Goal: Information Seeking & Learning: Learn about a topic

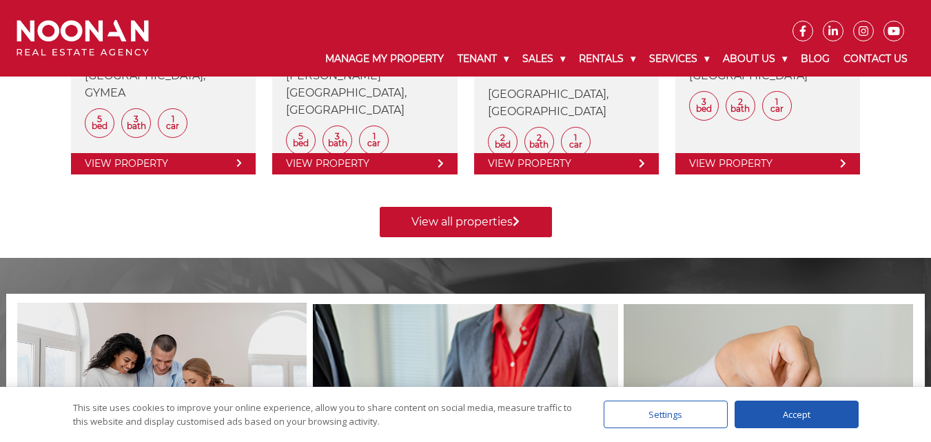
scroll to position [689, 0]
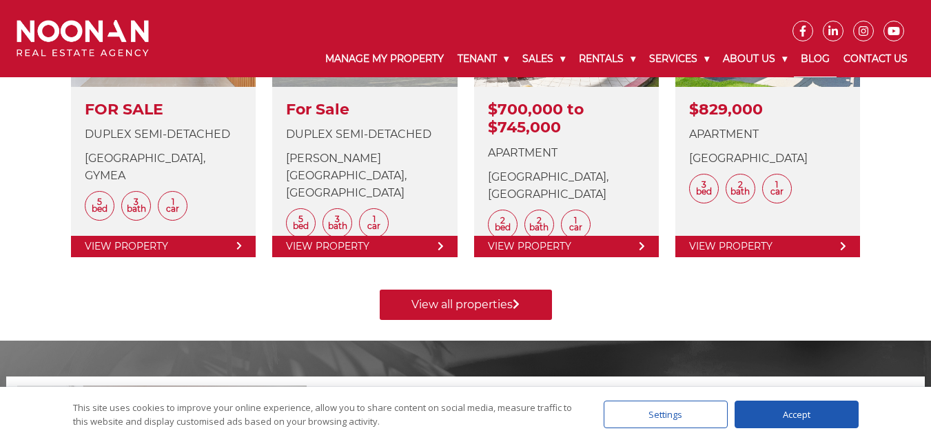
click at [827, 52] on link "Blog" at bounding box center [815, 59] width 43 height 36
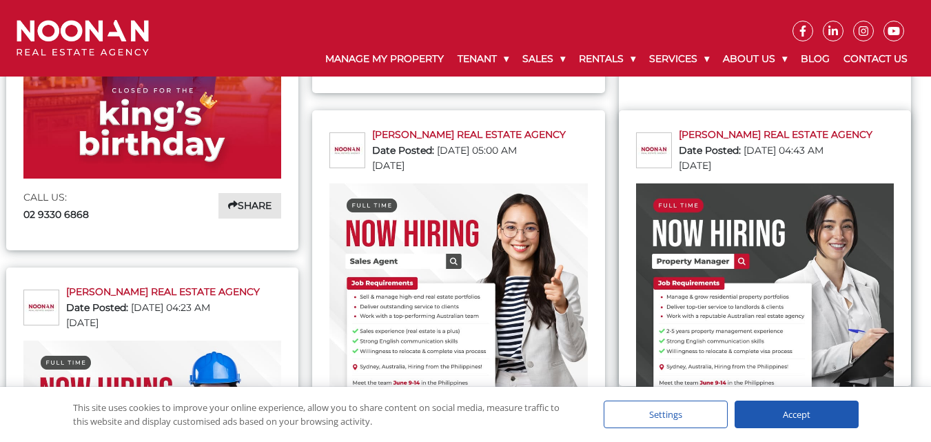
scroll to position [1240, 0]
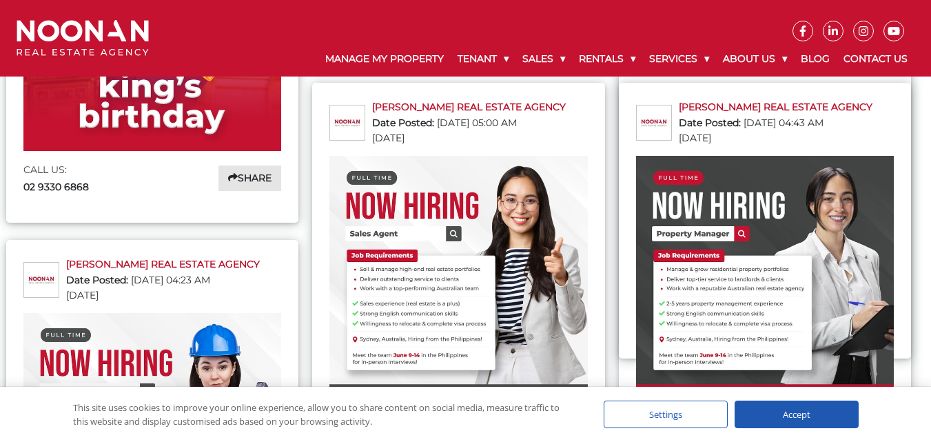
click at [471, 245] on img at bounding box center [458, 285] width 258 height 258
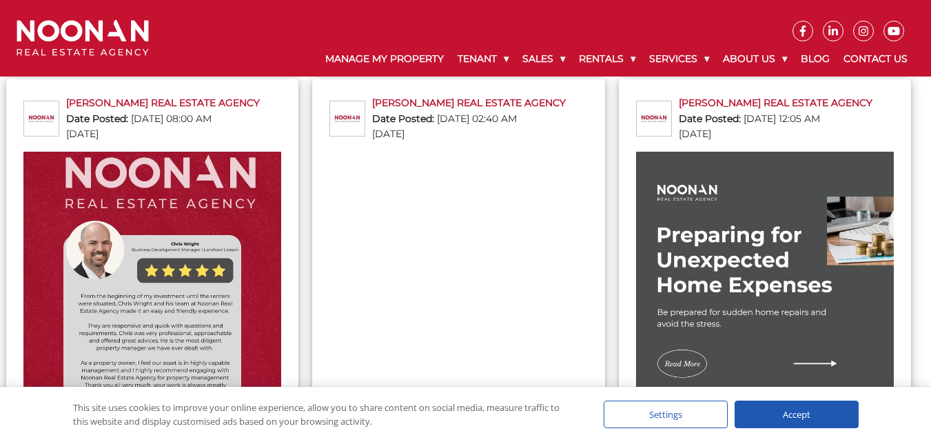
scroll to position [54, 0]
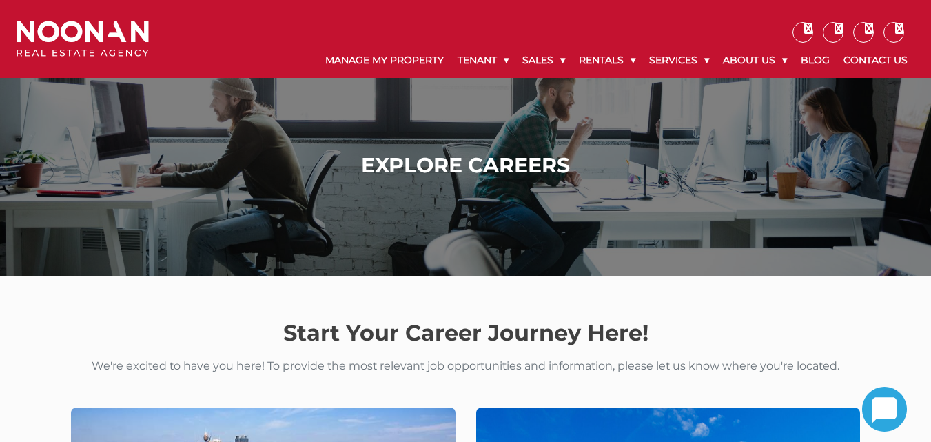
click at [269, 170] on h1 "Explore Careers" at bounding box center [465, 165] width 891 height 25
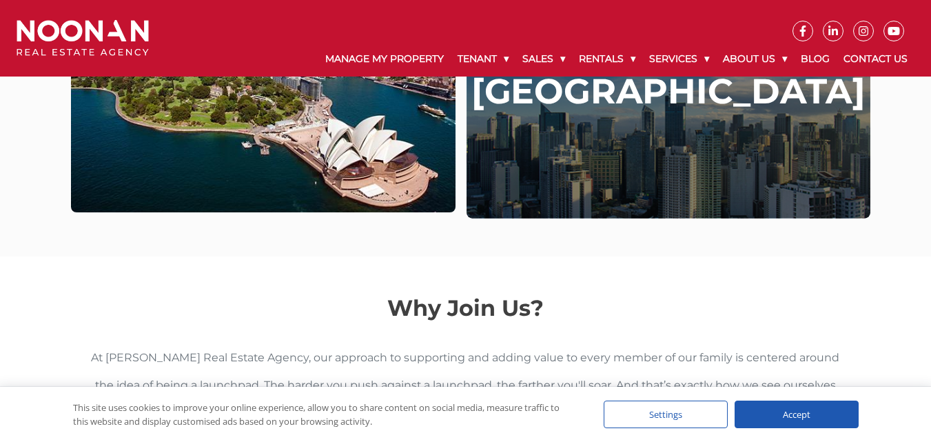
scroll to position [409, 0]
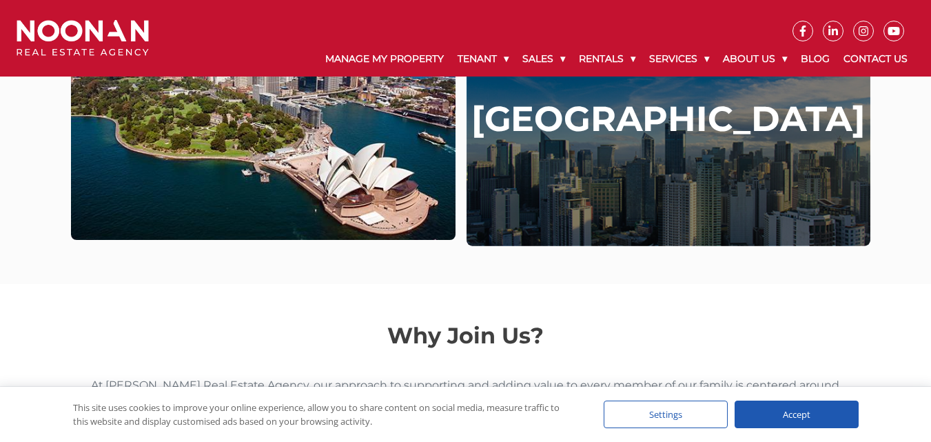
click at [723, 166] on div "[GEOGRAPHIC_DATA]" at bounding box center [668, 120] width 403 height 254
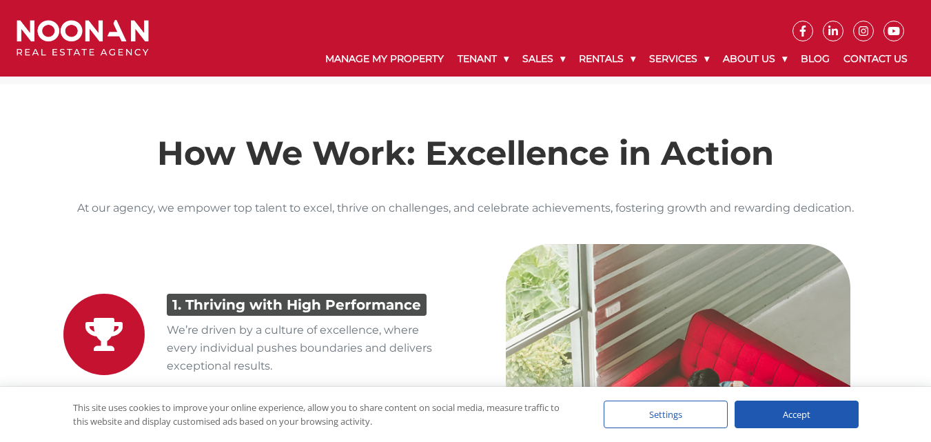
scroll to position [2480, 0]
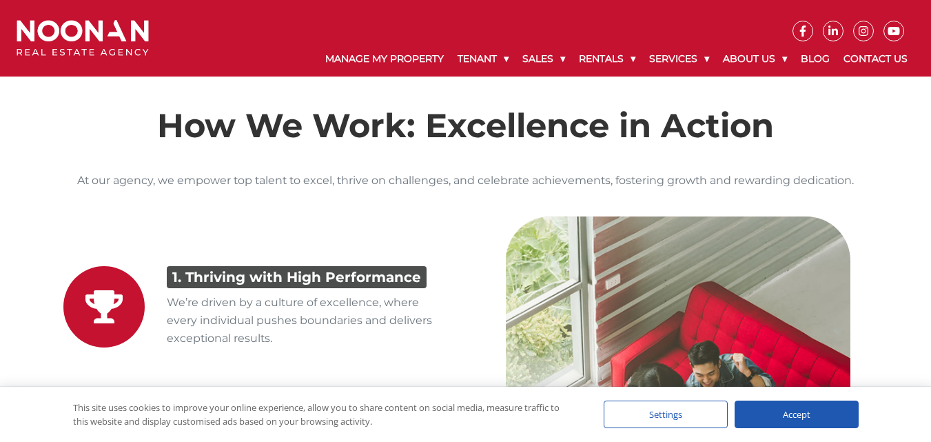
click at [821, 409] on div "Accept" at bounding box center [797, 414] width 124 height 28
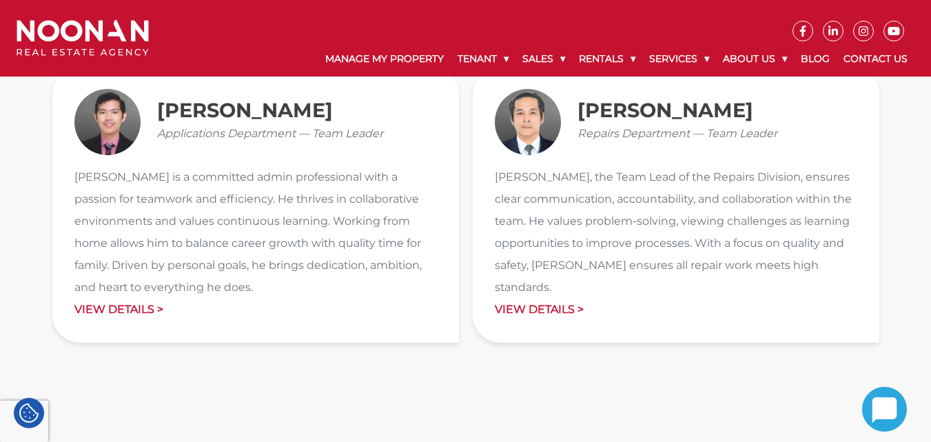
scroll to position [2067, 0]
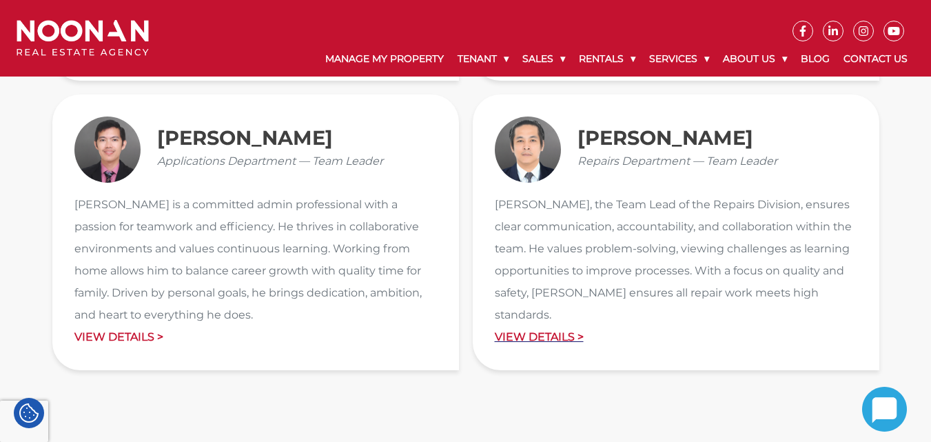
click at [554, 326] on p "View Details >" at bounding box center [676, 337] width 362 height 22
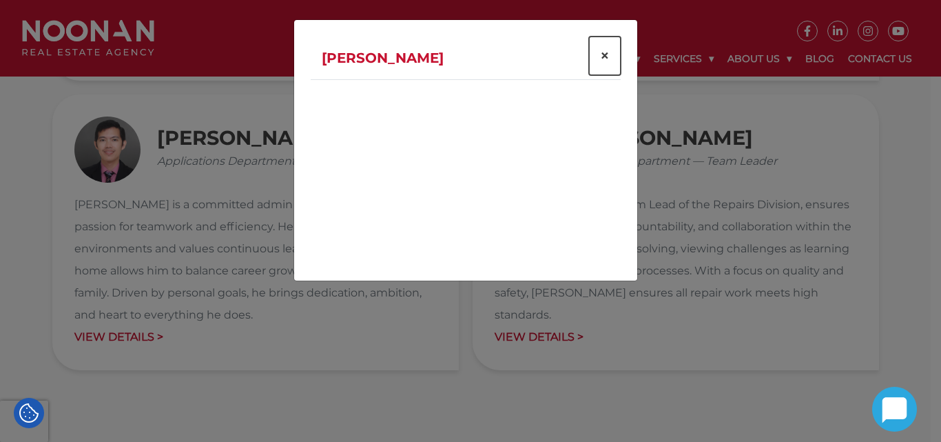
click at [605, 48] on span "×" at bounding box center [605, 55] width 10 height 20
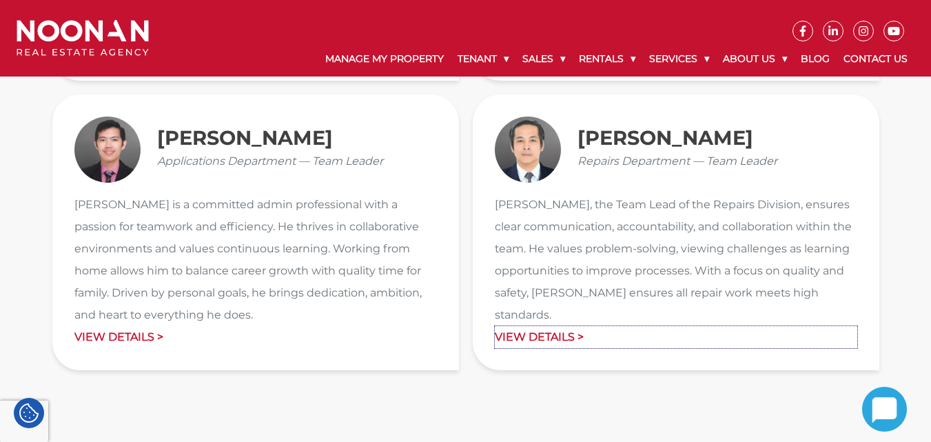
scroll to position [2040, 0]
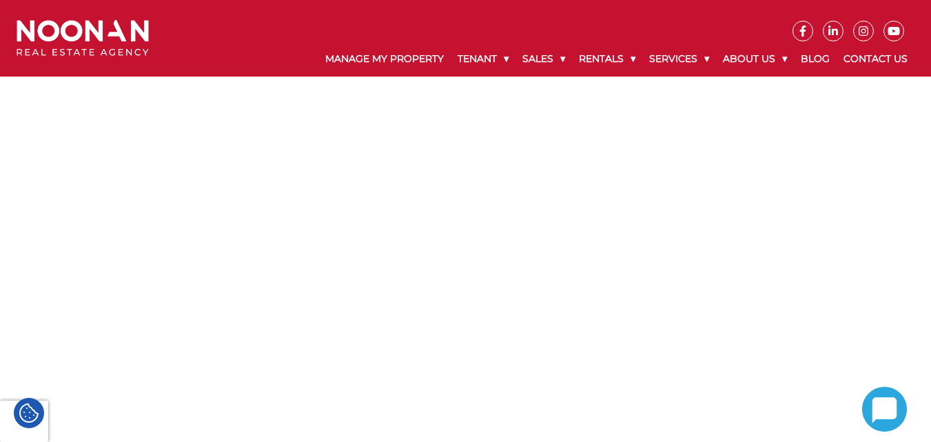
scroll to position [937, 0]
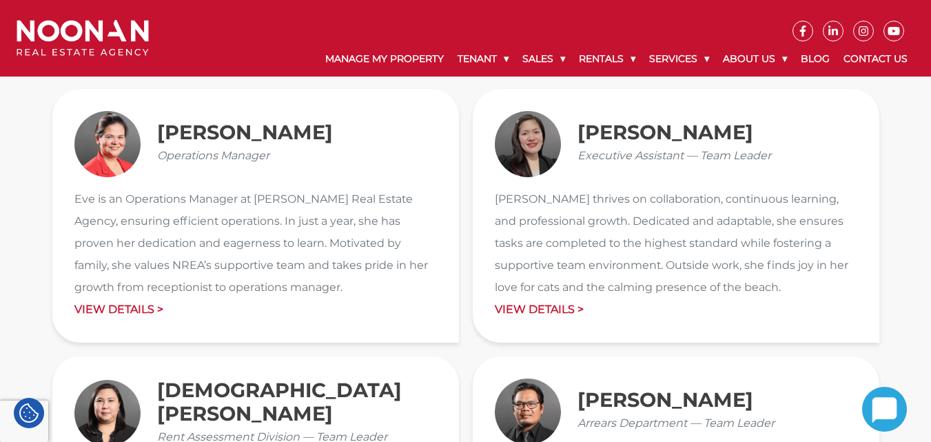
scroll to position [1544, 0]
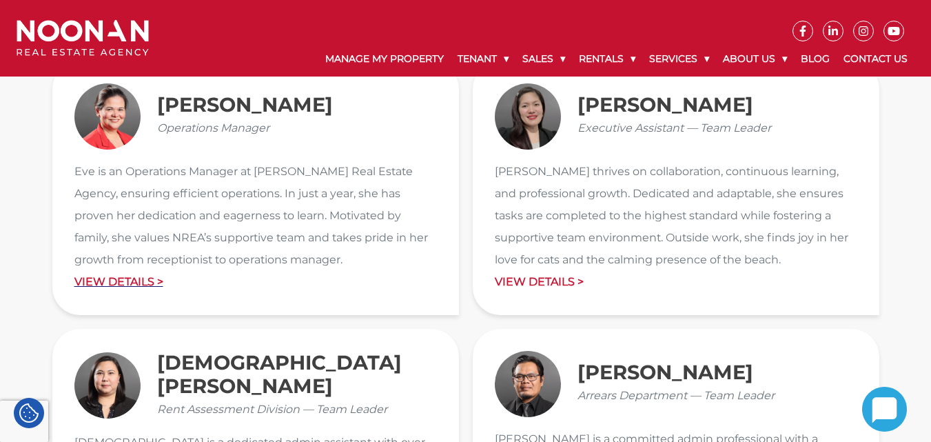
click at [107, 287] on p "View Details >" at bounding box center [255, 282] width 362 height 22
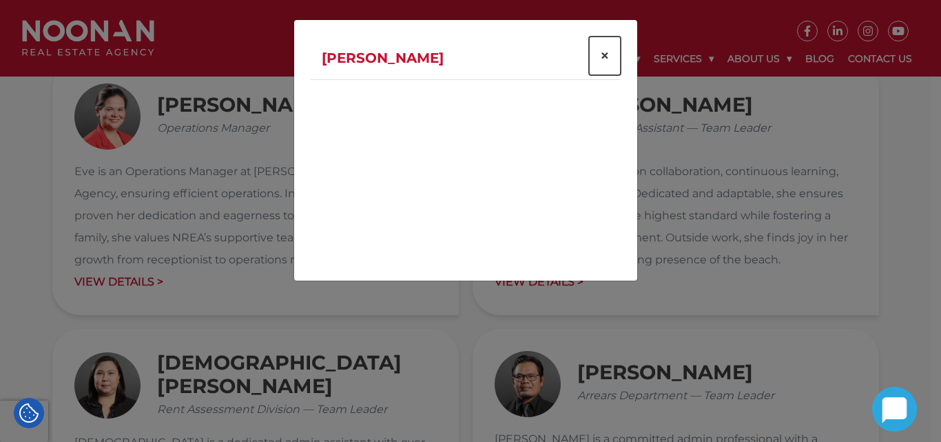
click at [603, 49] on span "×" at bounding box center [605, 55] width 10 height 20
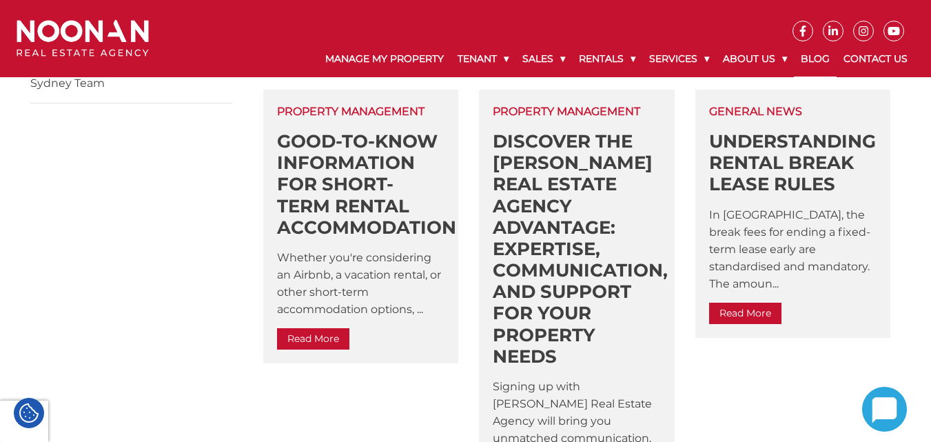
scroll to position [689, 0]
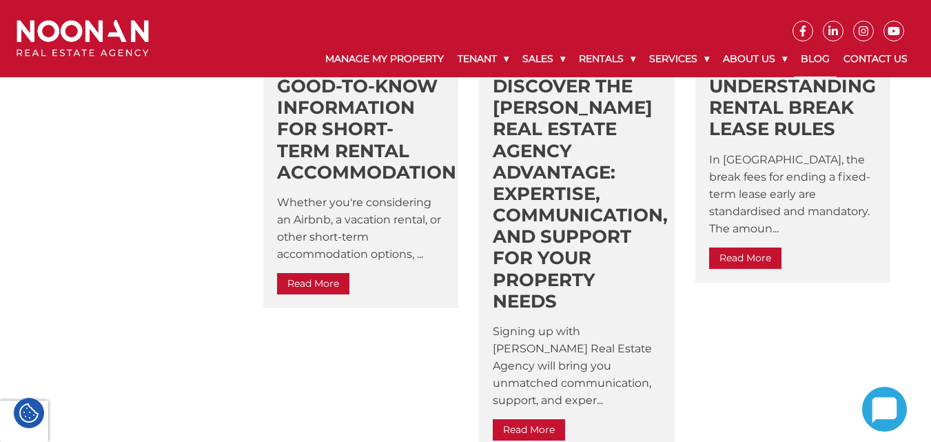
click at [517, 419] on link "Read More" at bounding box center [529, 429] width 72 height 21
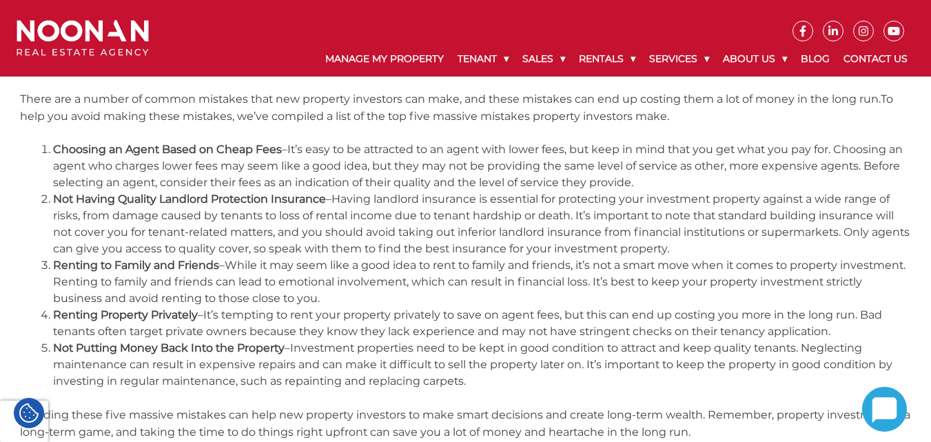
scroll to position [193, 0]
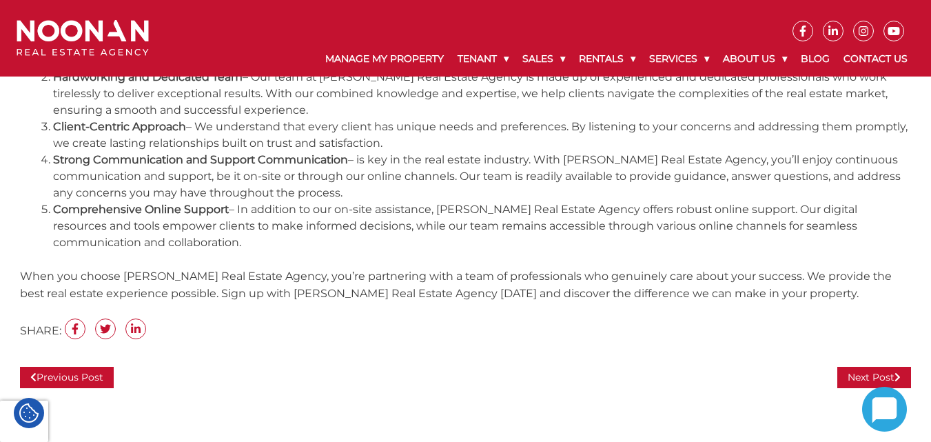
scroll to position [276, 0]
